Goal: Information Seeking & Learning: Understand process/instructions

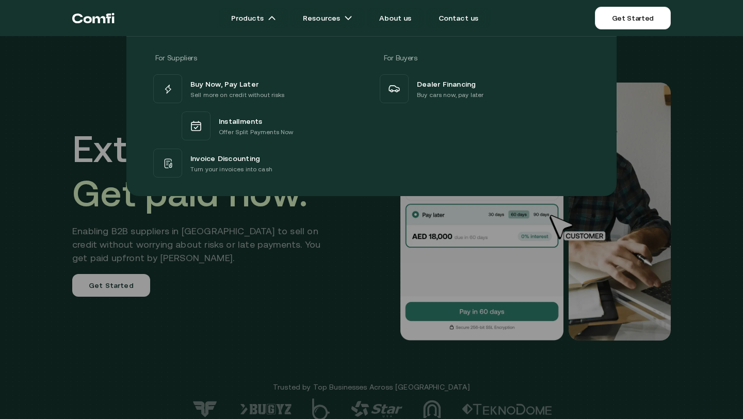
click at [293, 254] on div at bounding box center [371, 245] width 743 height 419
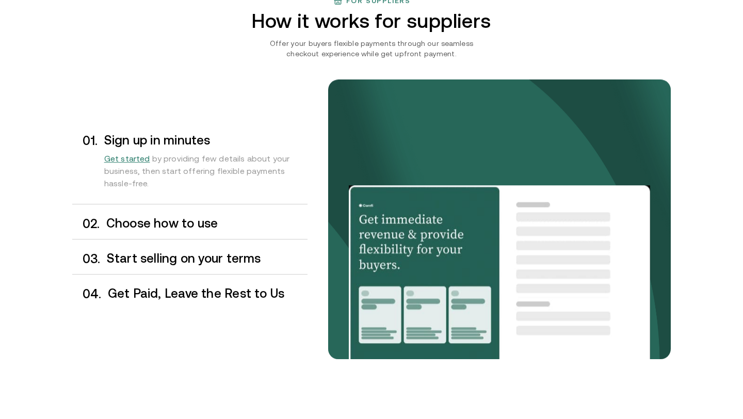
scroll to position [857, 0]
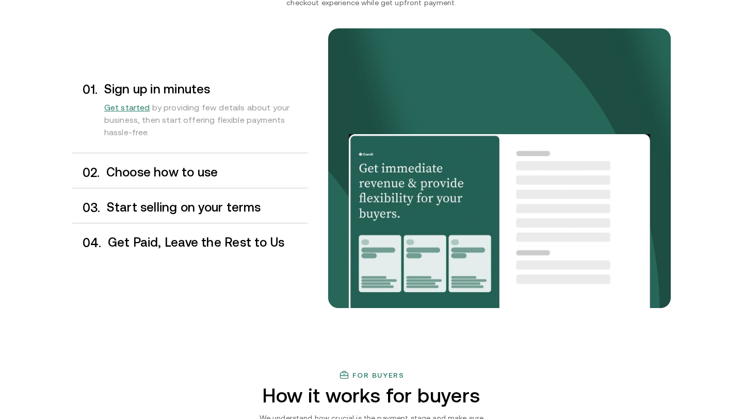
click at [244, 173] on h3 "Choose how to use" at bounding box center [206, 172] width 201 height 13
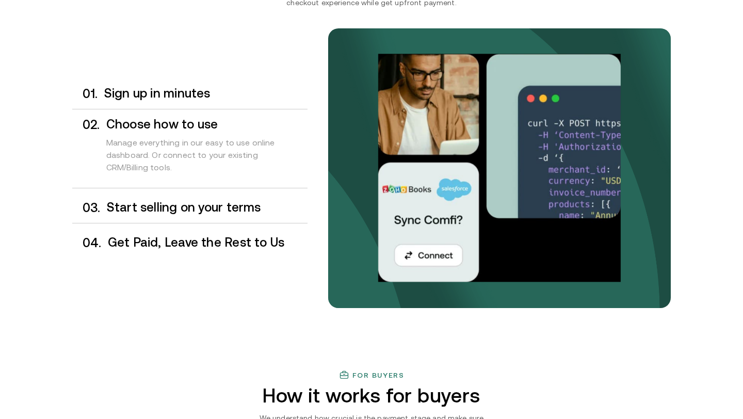
click at [242, 204] on h3 "Start selling on your terms" at bounding box center [207, 207] width 201 height 13
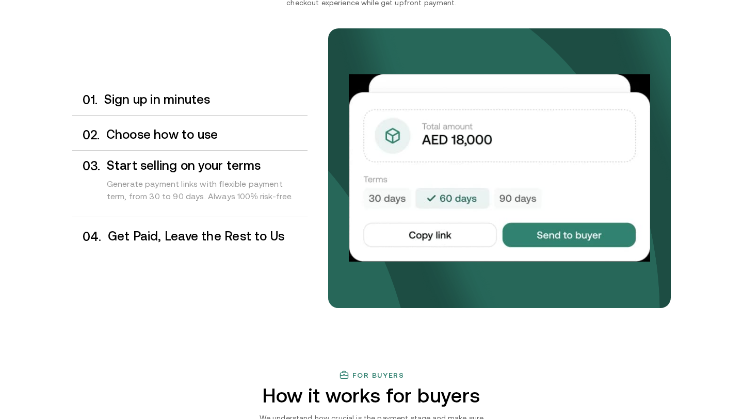
click at [248, 227] on div "0 4 . Get Paid, Leave the Rest to Us" at bounding box center [189, 236] width 235 height 30
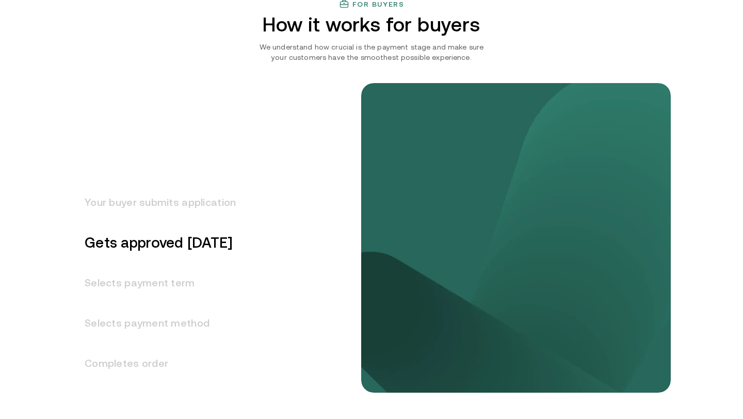
scroll to position [1257, 0]
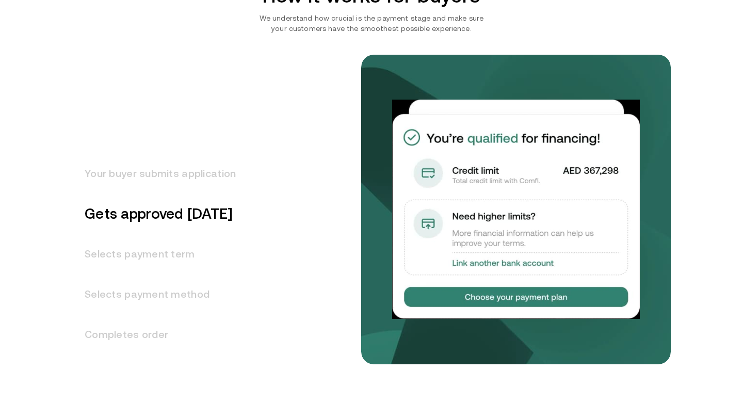
click at [183, 179] on h3 "Your buyer submits application" at bounding box center [153, 173] width 163 height 40
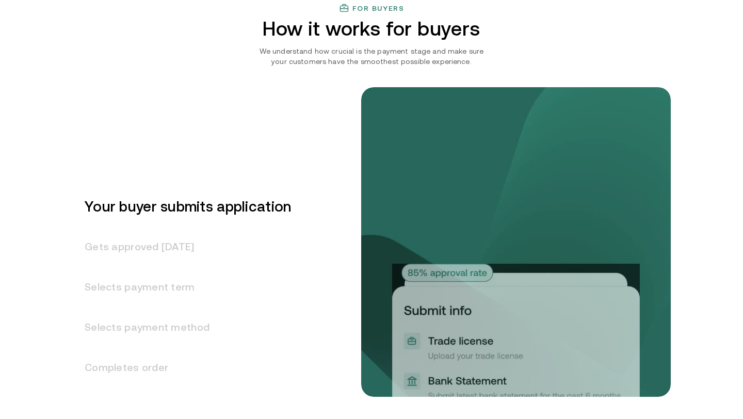
scroll to position [1221, 0]
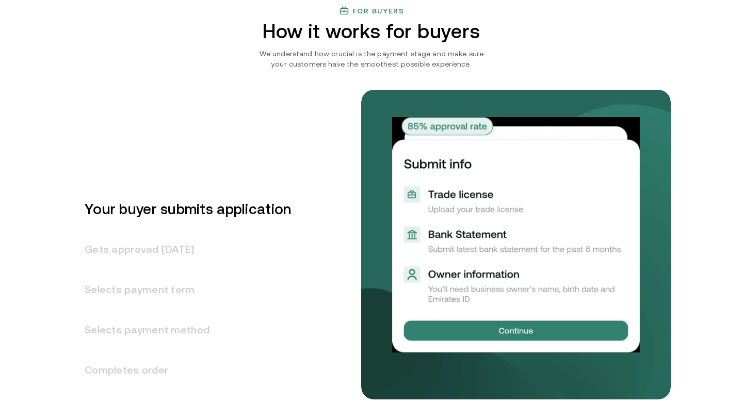
click at [180, 245] on h3 "Gets approved [DATE]" at bounding box center [181, 249] width 219 height 40
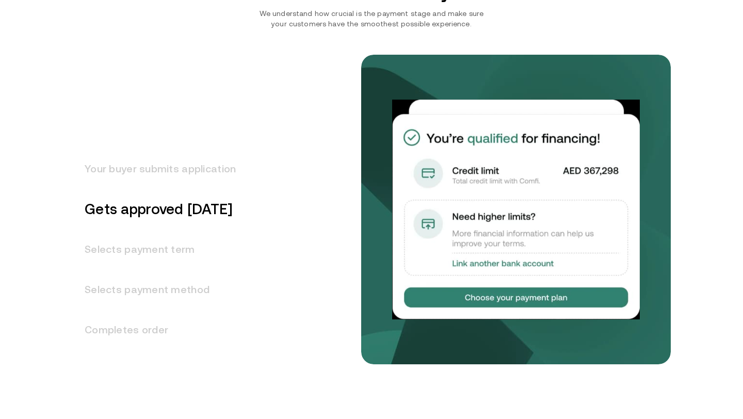
click at [177, 251] on h3 "Selects payment term" at bounding box center [153, 249] width 163 height 40
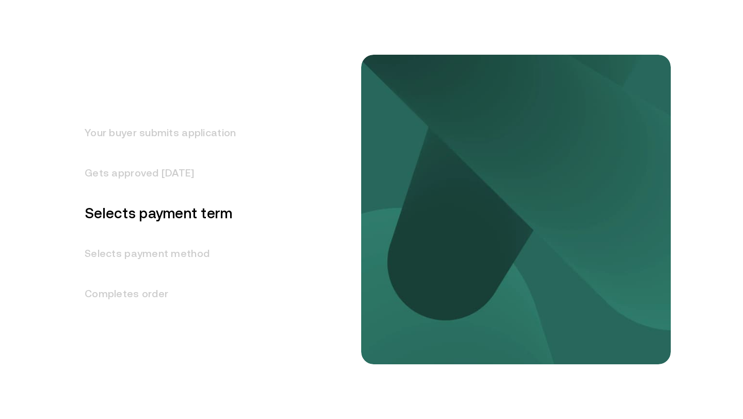
scroll to position [1302, 0]
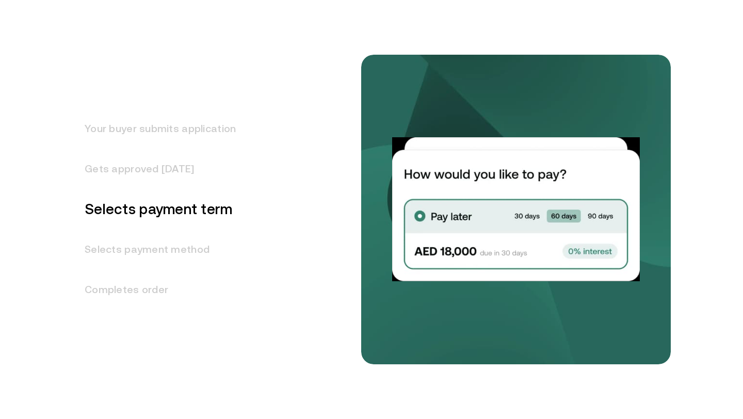
click at [184, 256] on h3 "Selects payment method" at bounding box center [153, 249] width 163 height 40
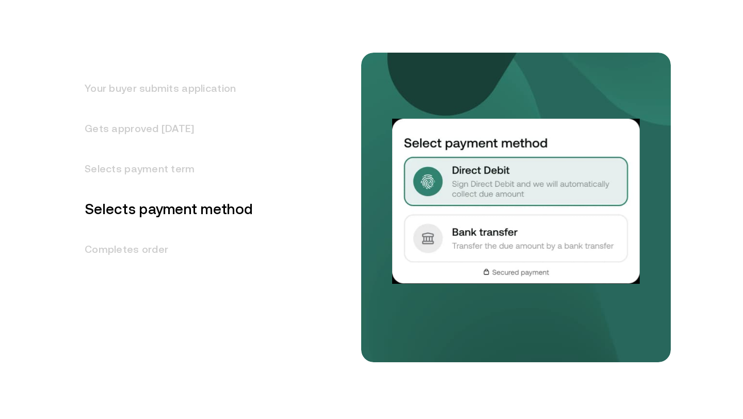
click at [184, 254] on h3 "Completes order" at bounding box center [162, 249] width 180 height 40
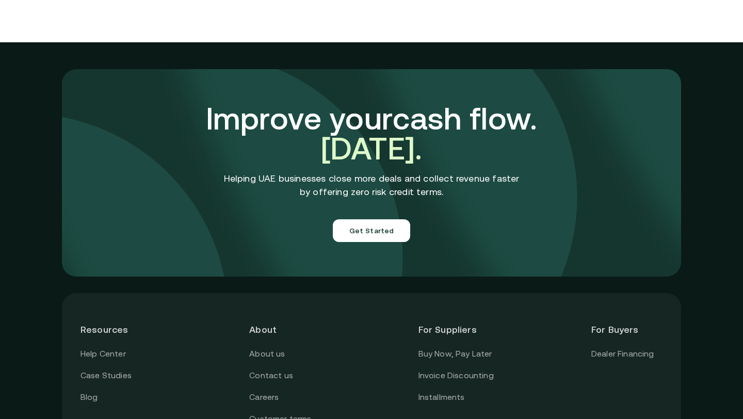
scroll to position [3666, 0]
